Goal: Task Accomplishment & Management: Complete application form

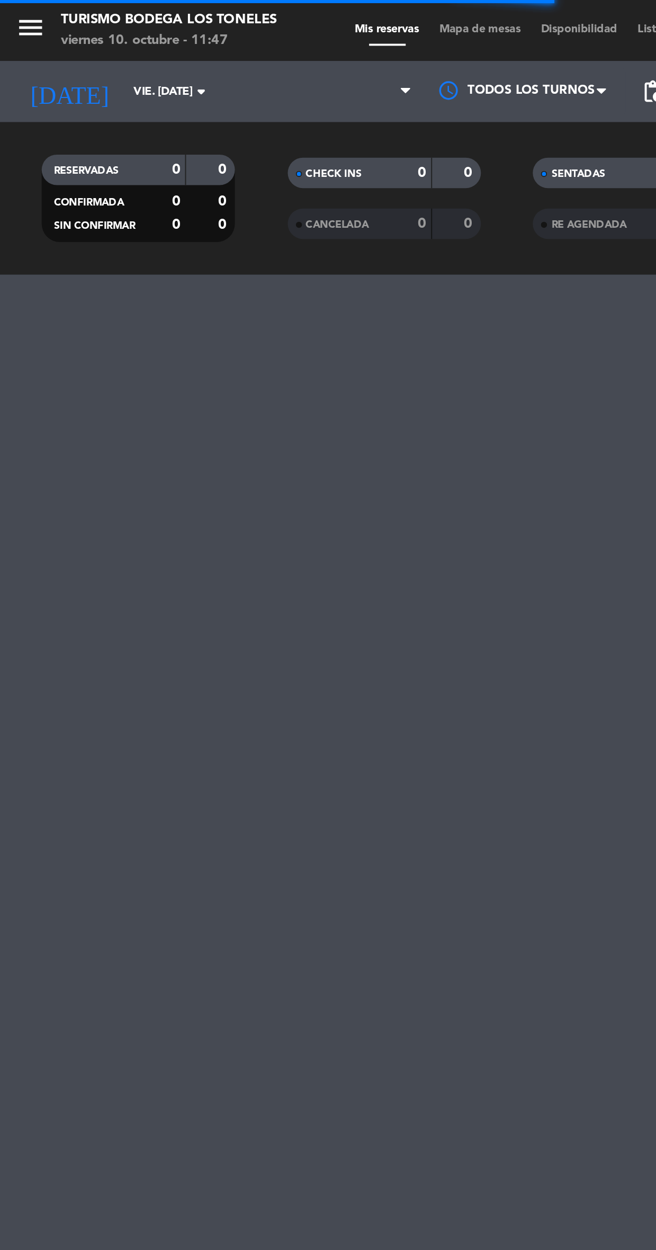
click at [12, 16] on icon "menu" at bounding box center [16, 14] width 16 height 16
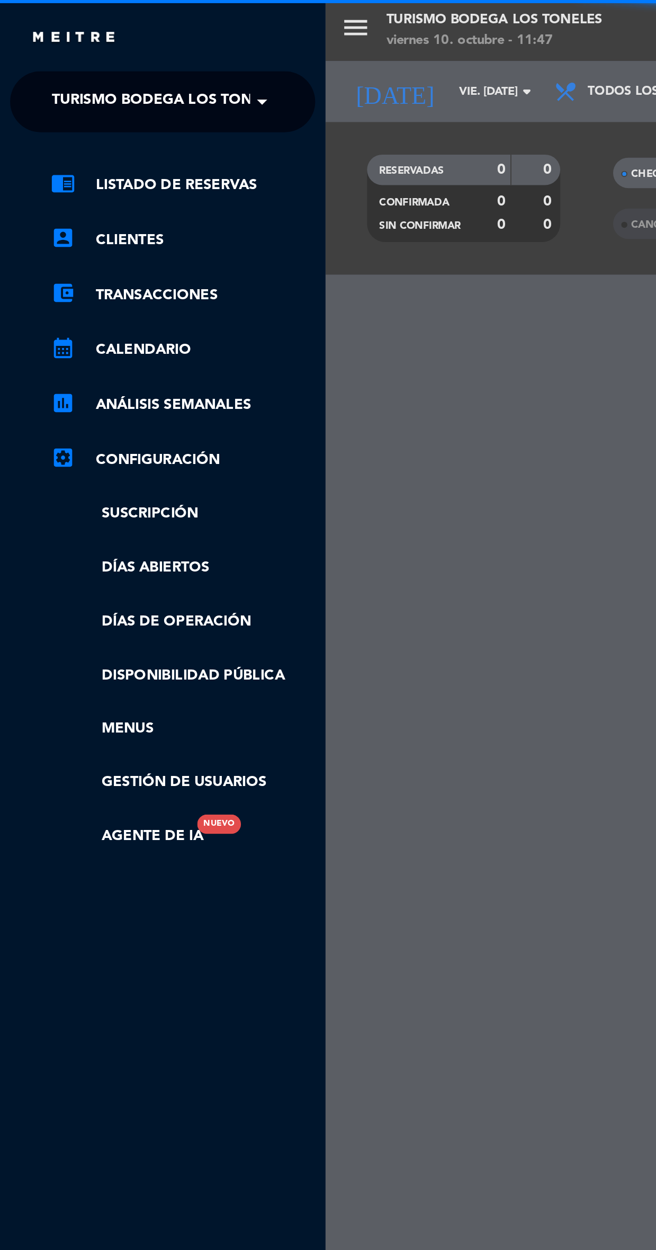
click at [100, 51] on span "Turismo Bodega Los Toneles" at bounding box center [88, 53] width 122 height 22
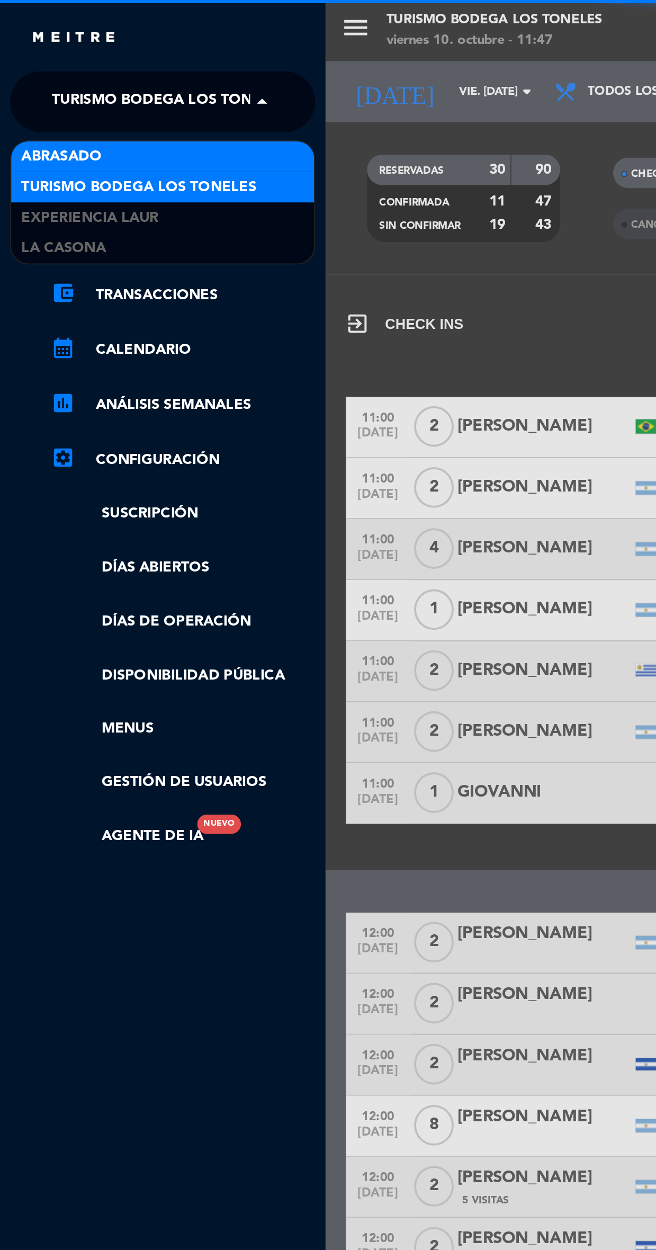
click at [114, 77] on div "Abrasado" at bounding box center [85, 82] width 158 height 16
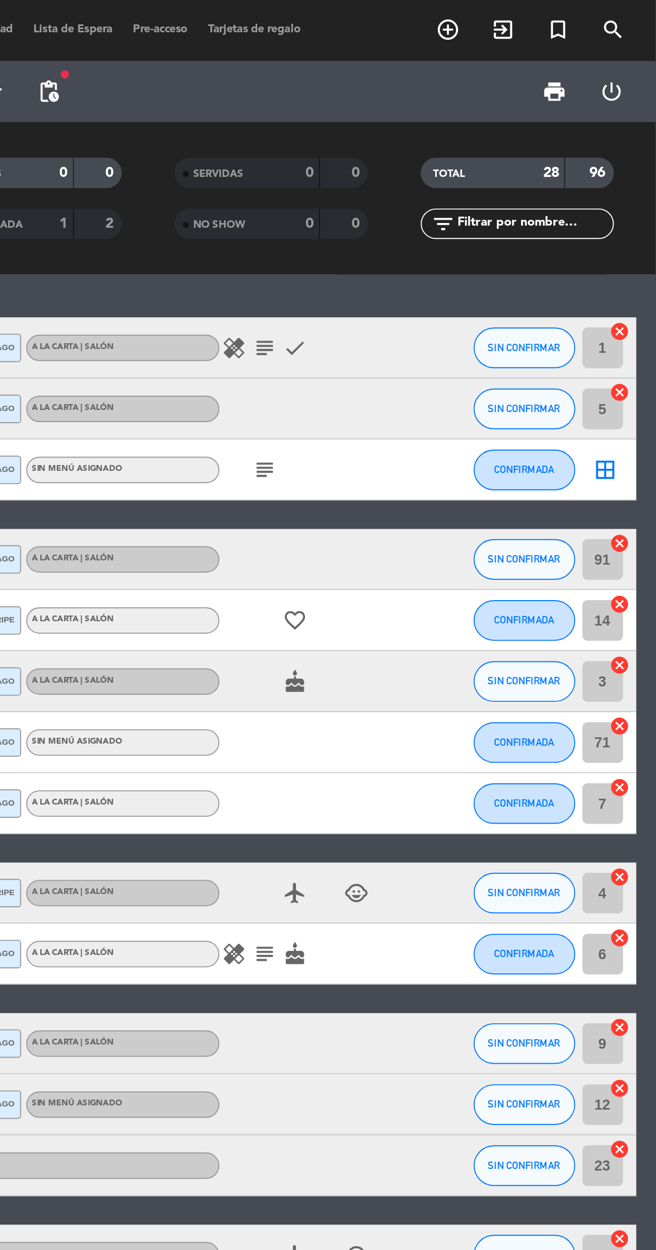
click at [546, 15] on icon "add_circle_outline" at bounding box center [548, 15] width 13 height 13
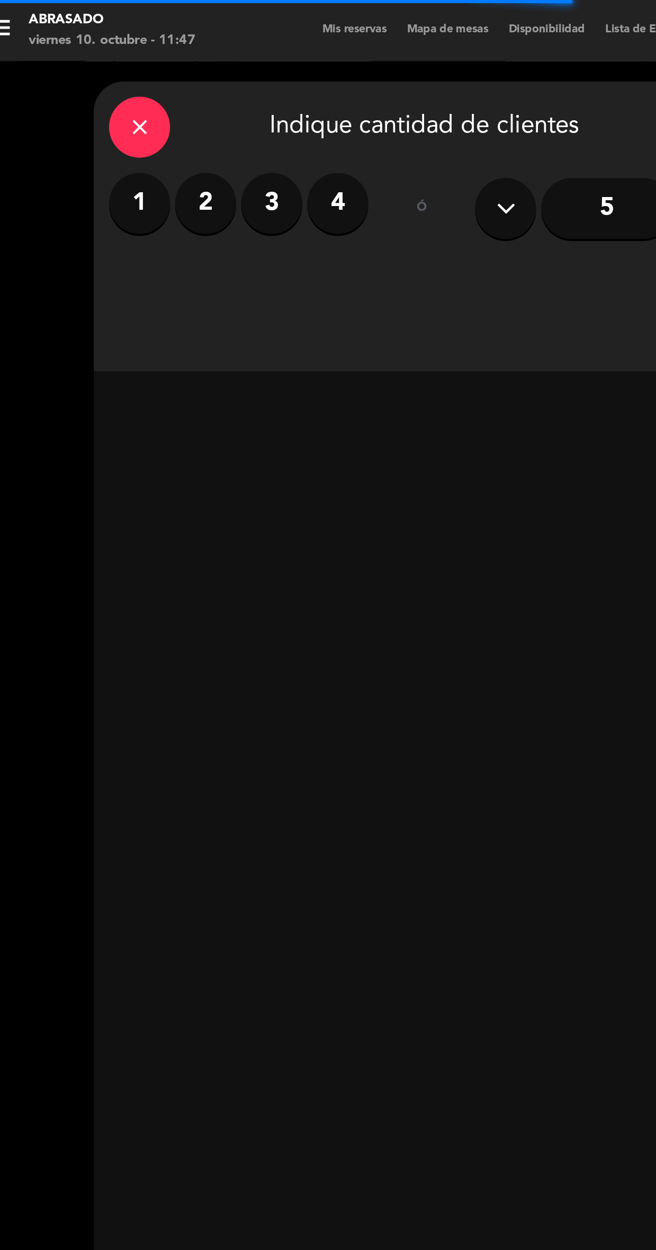
click at [161, 102] on label "3" at bounding box center [158, 106] width 32 height 32
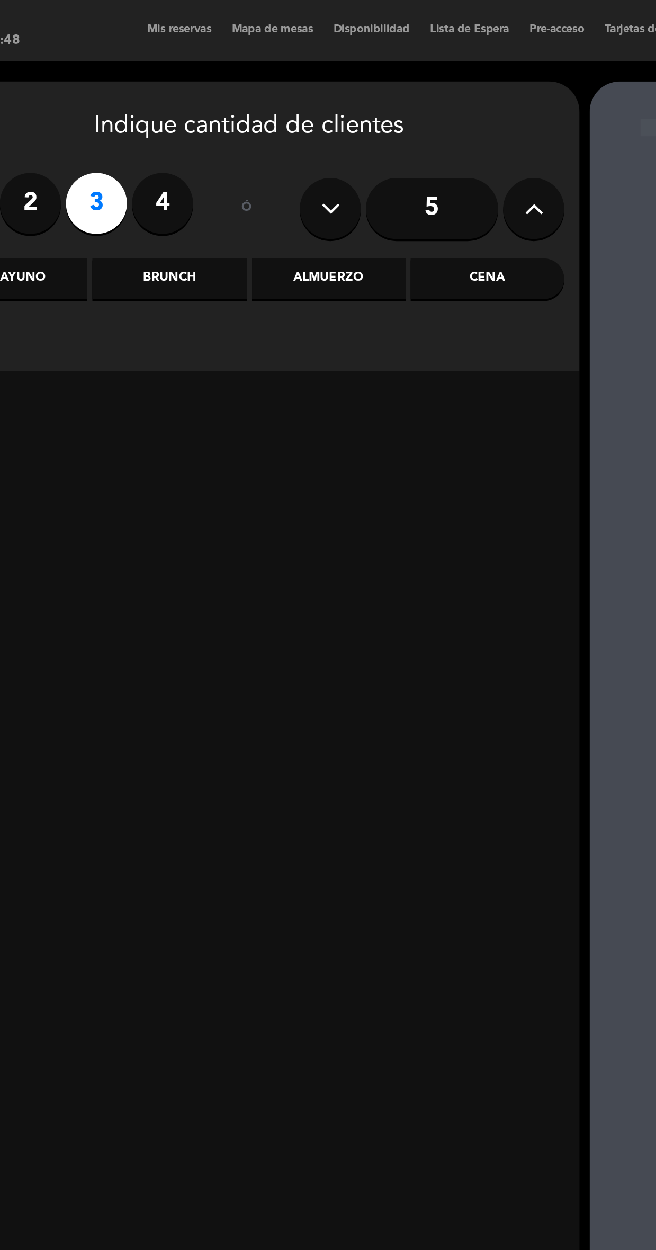
click at [356, 138] on div "Cena" at bounding box center [362, 145] width 80 height 21
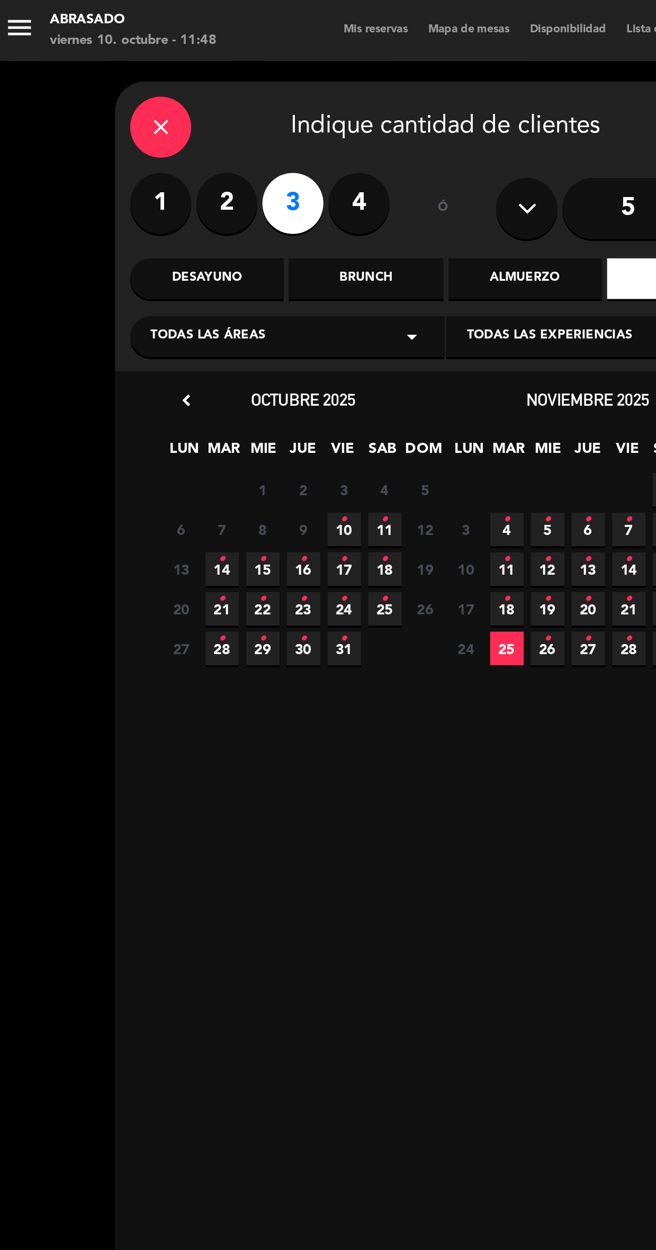
click at [204, 274] on icon "•" at bounding box center [206, 270] width 4 height 17
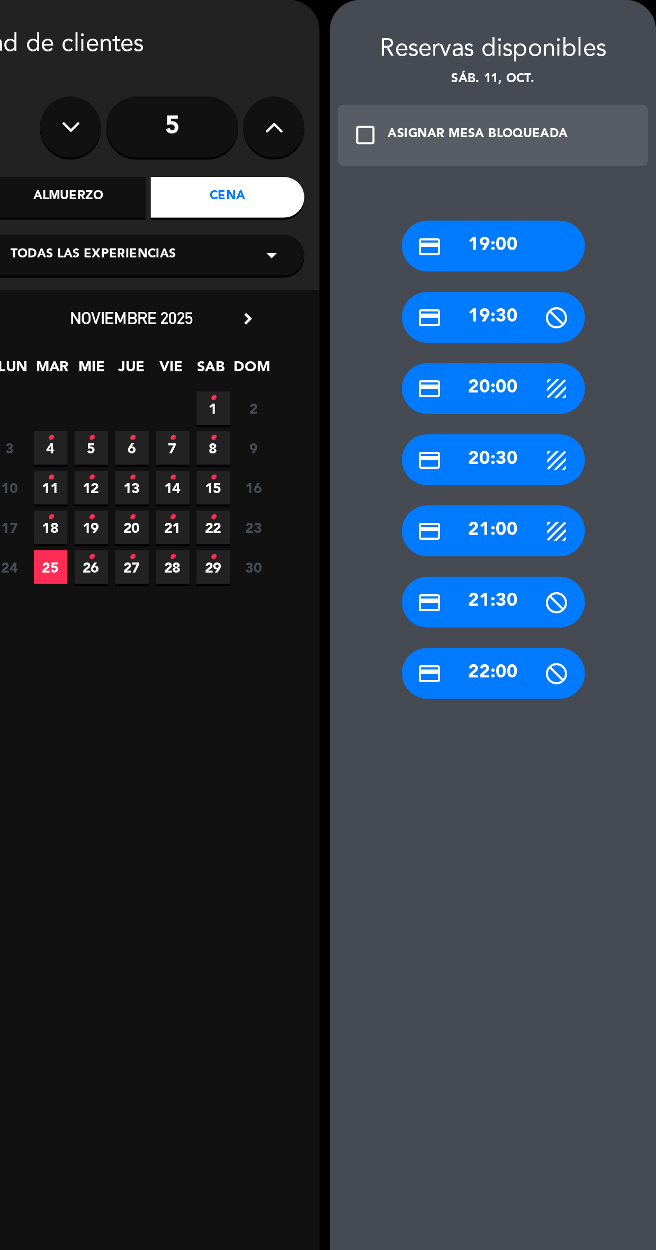
click at [529, 314] on icon at bounding box center [533, 318] width 13 height 13
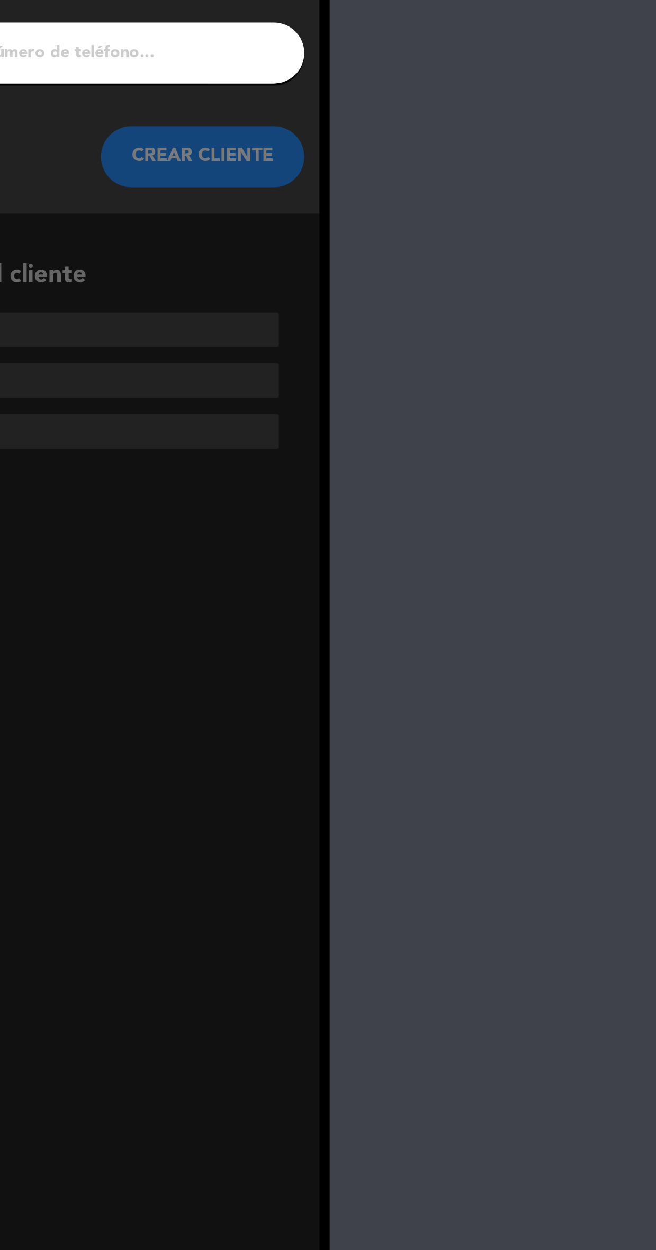
click at [367, 127] on input "1" at bounding box center [238, 125] width 312 height 15
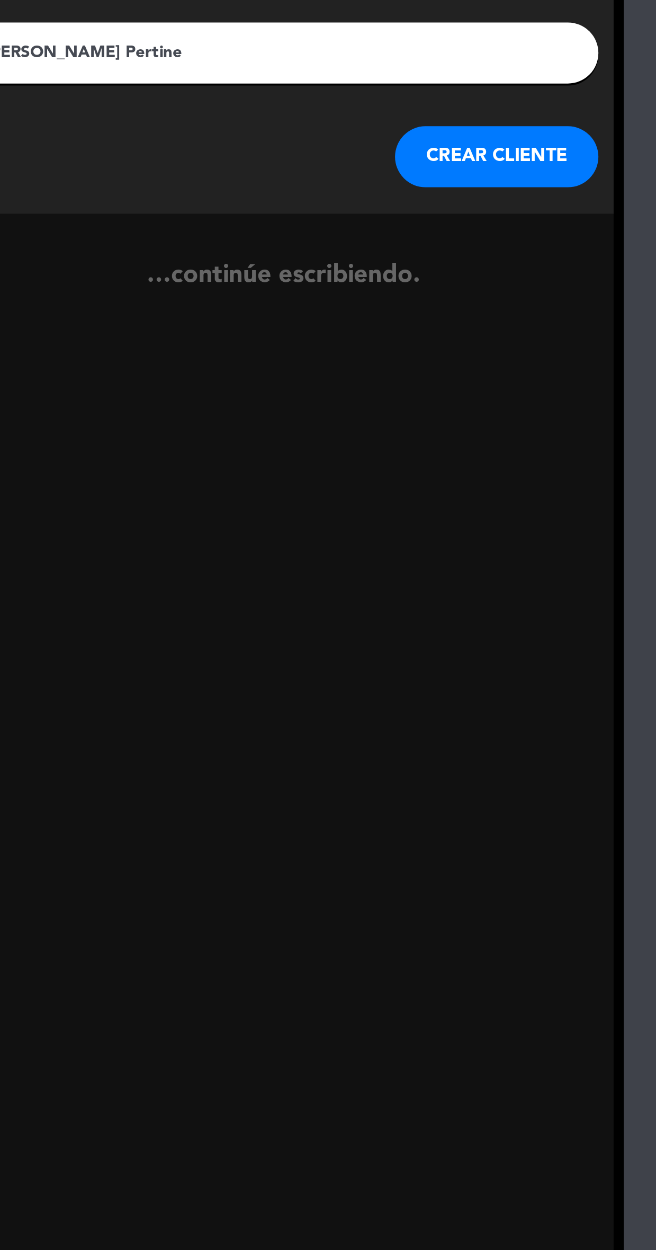
type input "[PERSON_NAME]"
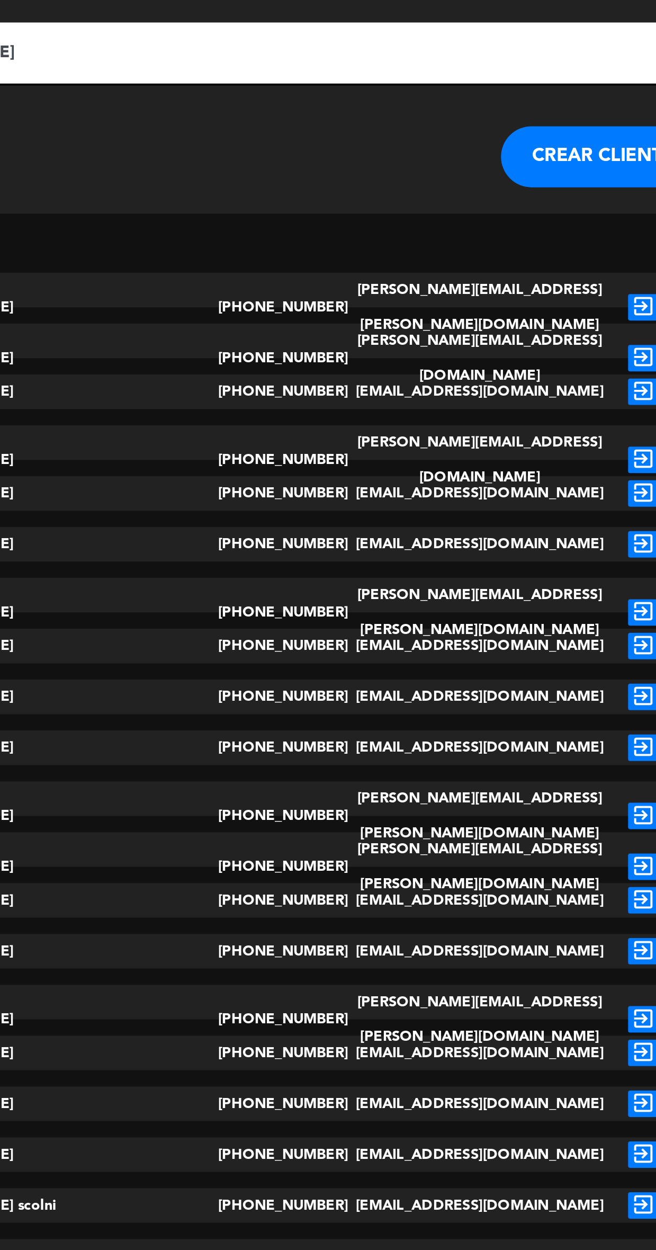
click at [357, 183] on button "CREAR CLIENTE" at bounding box center [404, 180] width 106 height 32
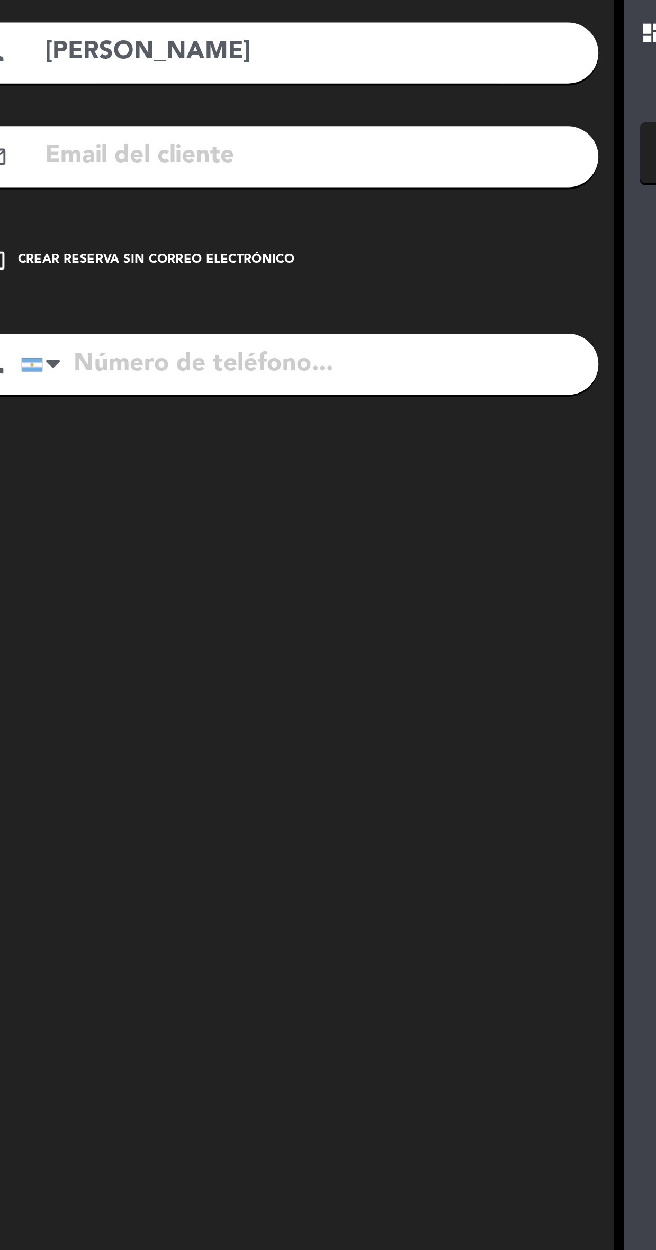
click at [209, 232] on div "Crear reserva sin correo electrónico" at bounding box center [172, 233] width 144 height 11
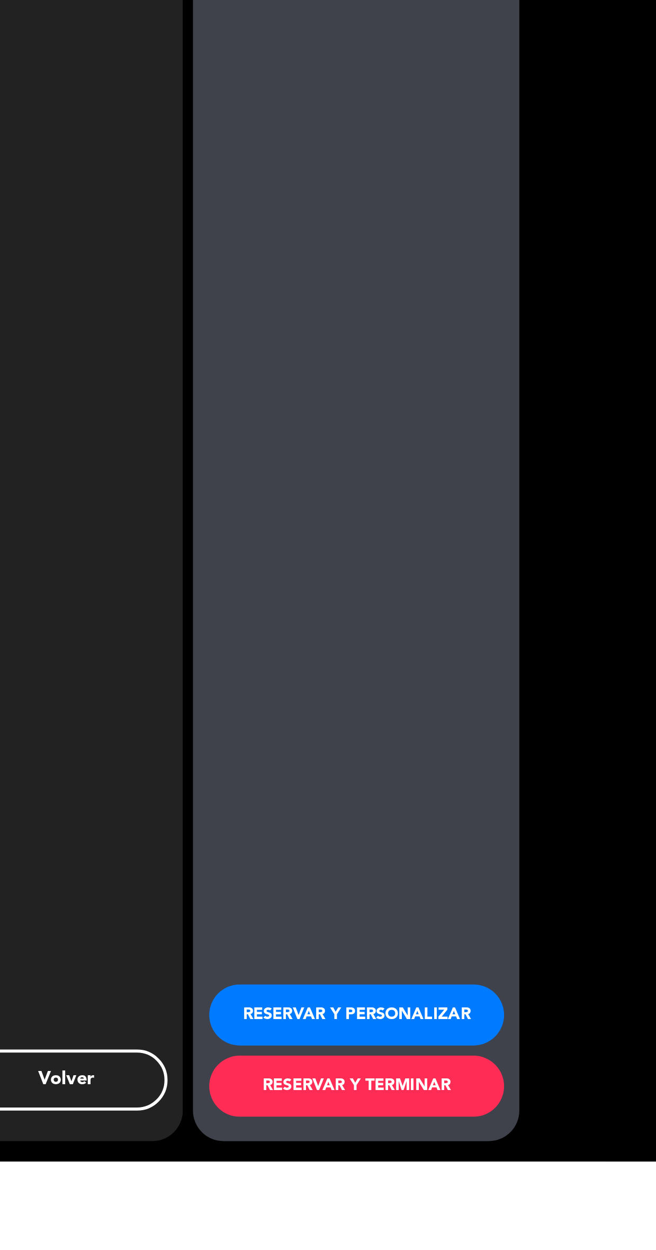
click at [489, 1189] on button "RESERVAR Y PERSONALIZAR" at bounding box center [501, 1174] width 154 height 32
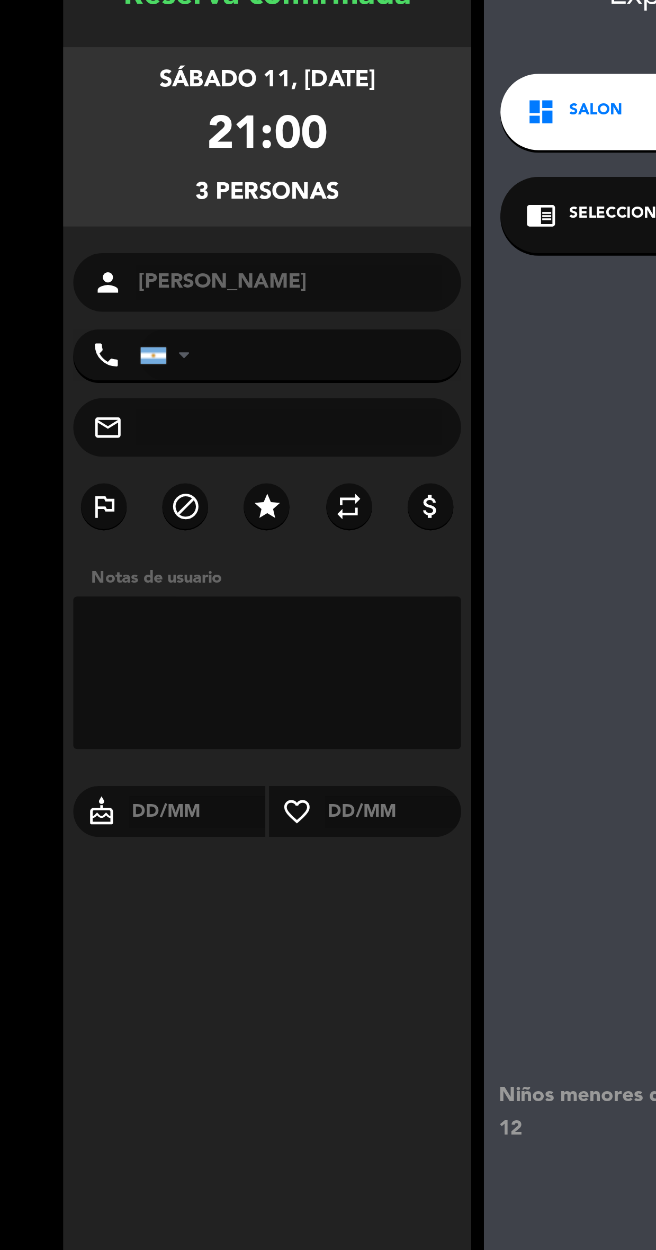
scroll to position [31, 0]
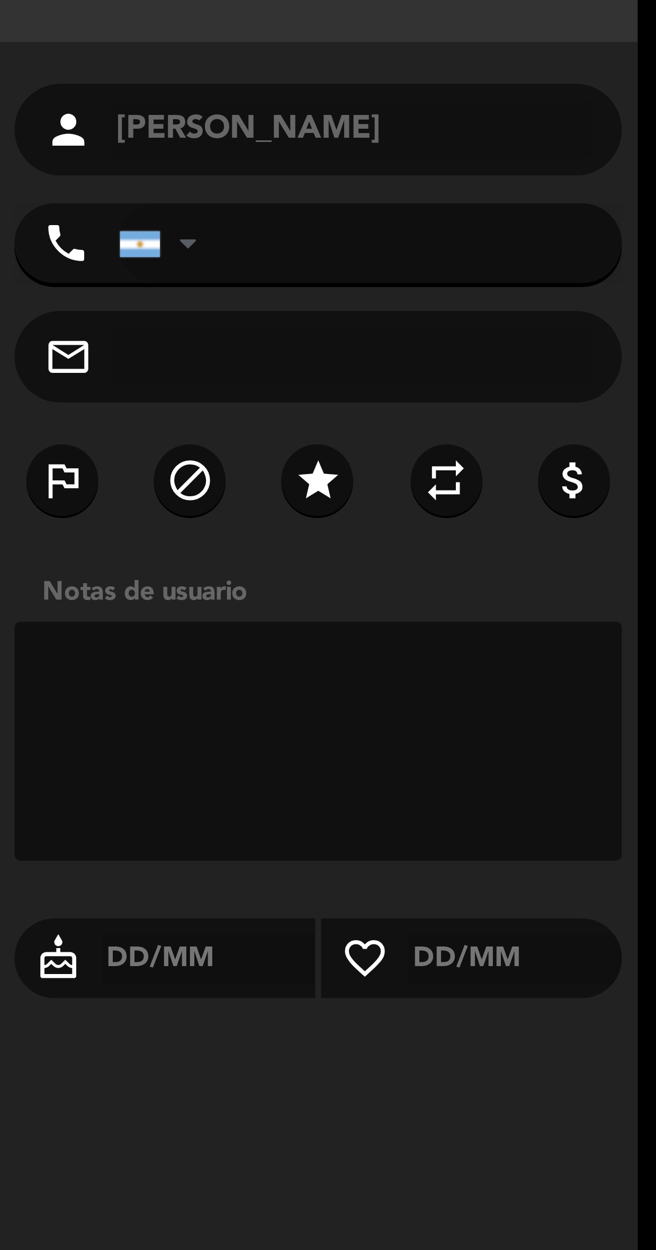
click at [155, 269] on icon "star" at bounding box center [150, 275] width 13 height 13
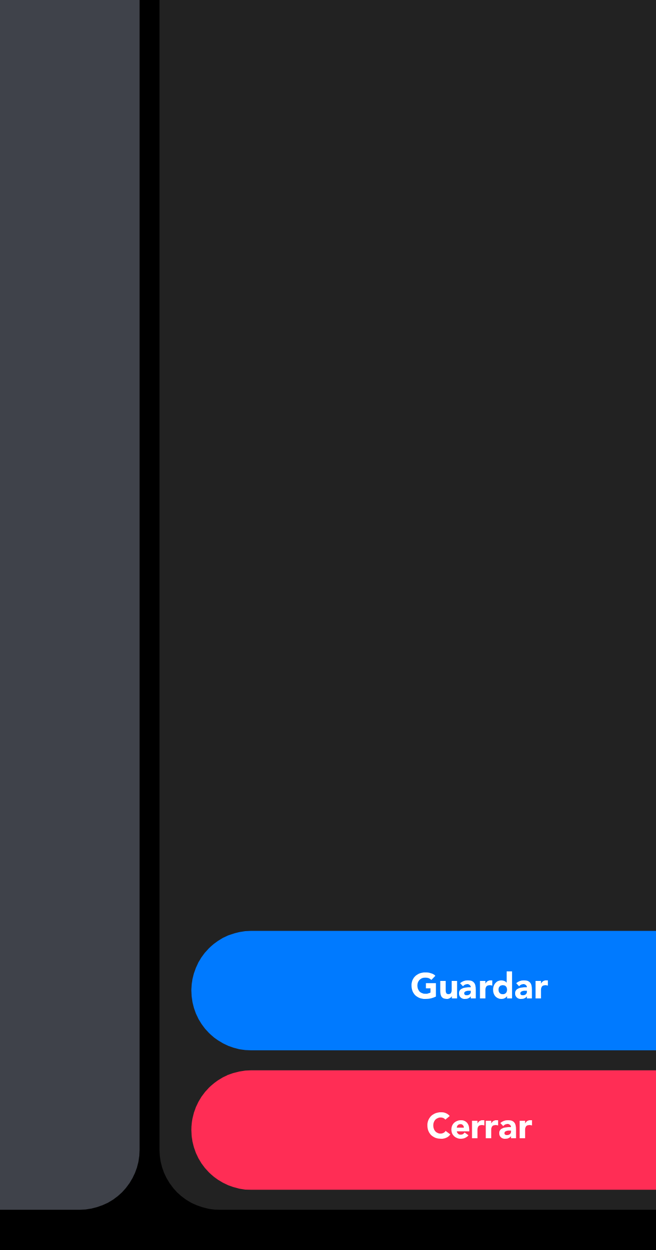
scroll to position [121, 0]
click at [479, 1172] on button "Guardar" at bounding box center [501, 1181] width 154 height 32
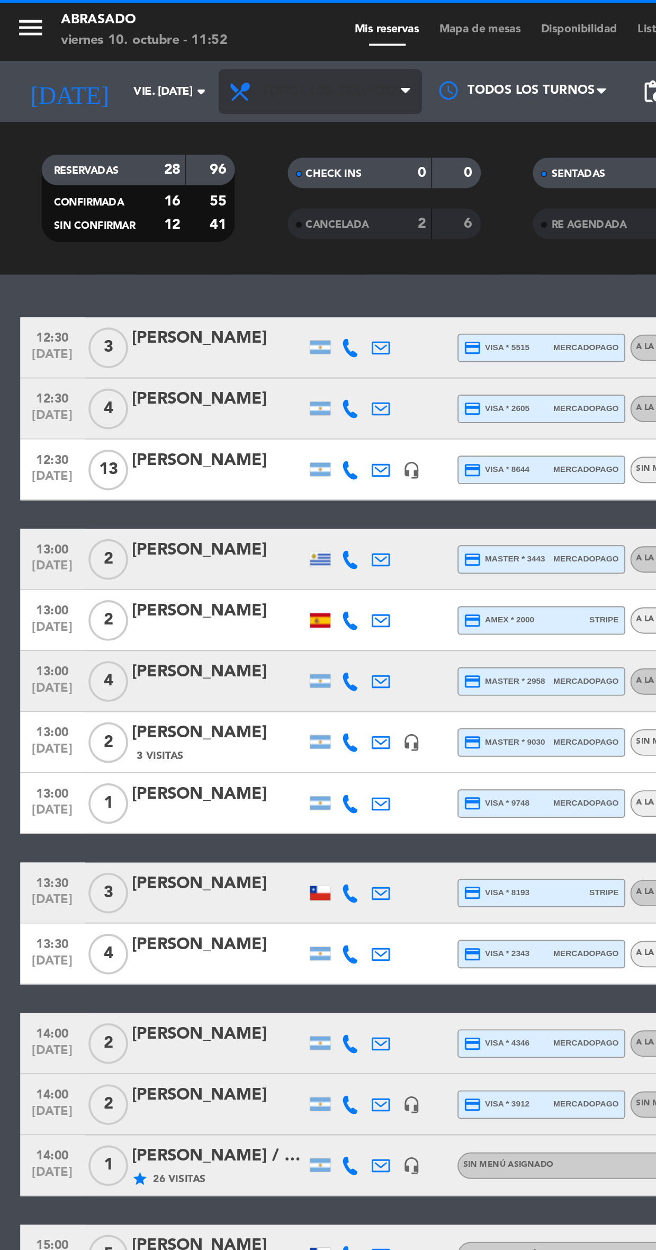
click at [198, 44] on span "Todos los servicios" at bounding box center [173, 47] width 73 height 7
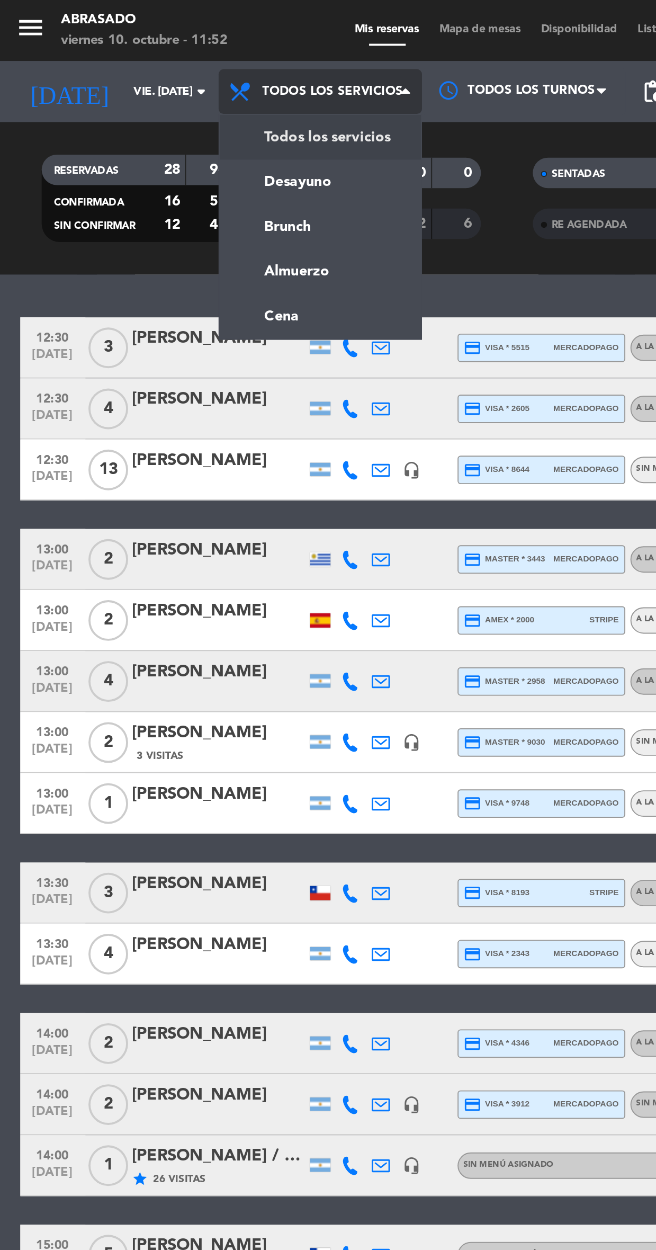
click at [170, 165] on ng-component "menu Abrasado viernes 10. octubre - 11:52 Mis reservas Mapa de mesas Disponibil…" at bounding box center [328, 625] width 656 height 1250
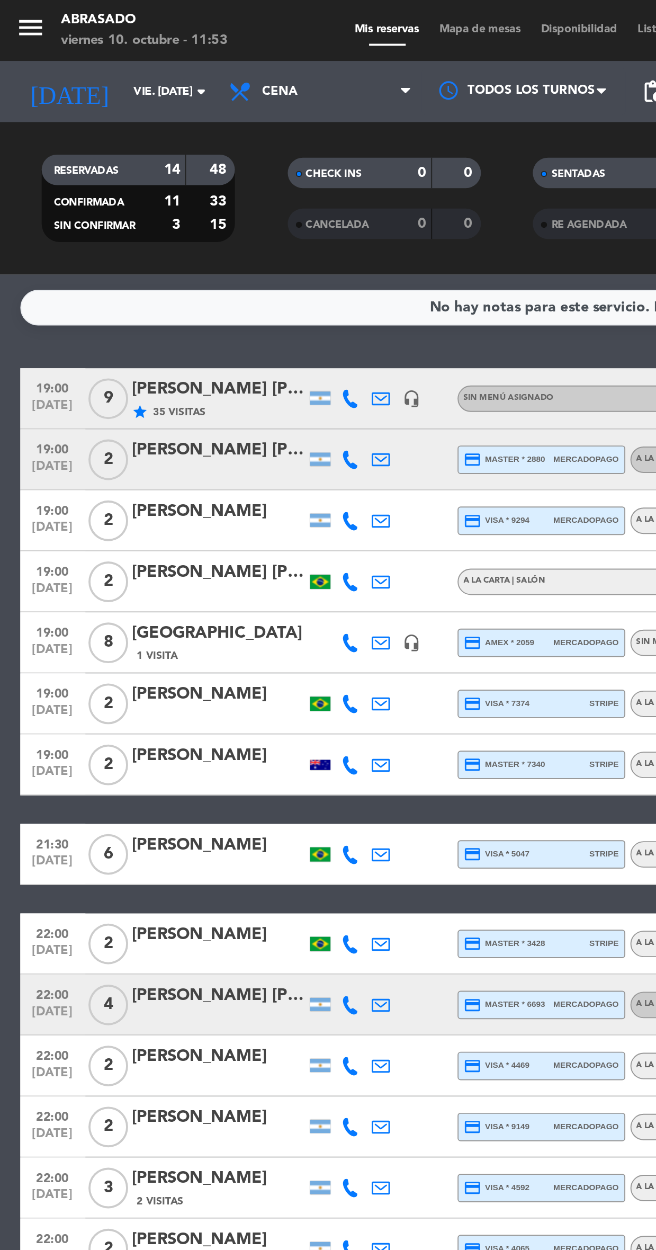
click at [181, 338] on icon at bounding box center [183, 335] width 10 height 10
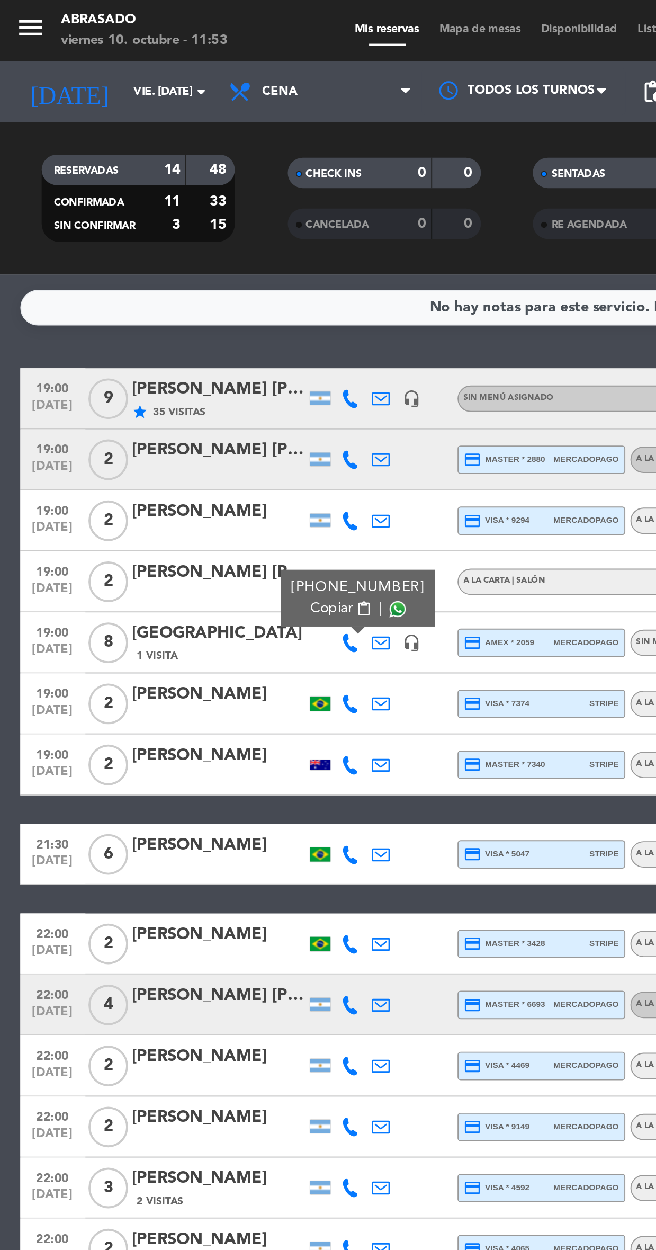
click at [175, 318] on span "Copiar" at bounding box center [173, 316] width 22 height 11
